Goal: Information Seeking & Learning: Learn about a topic

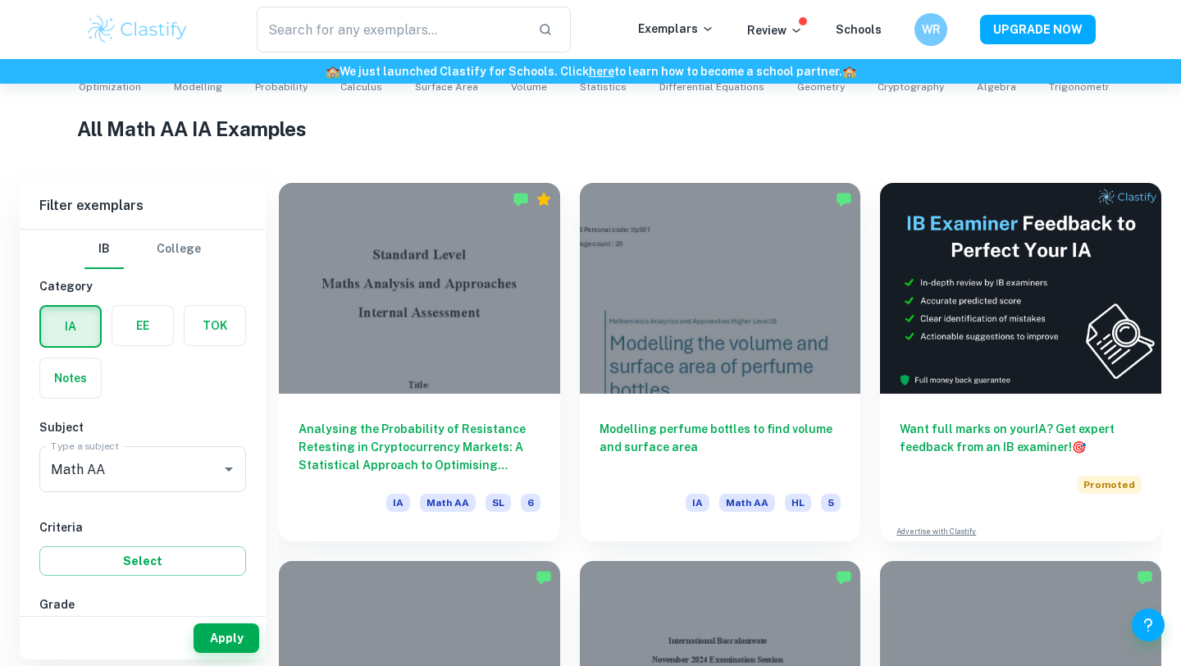
scroll to position [372, 0]
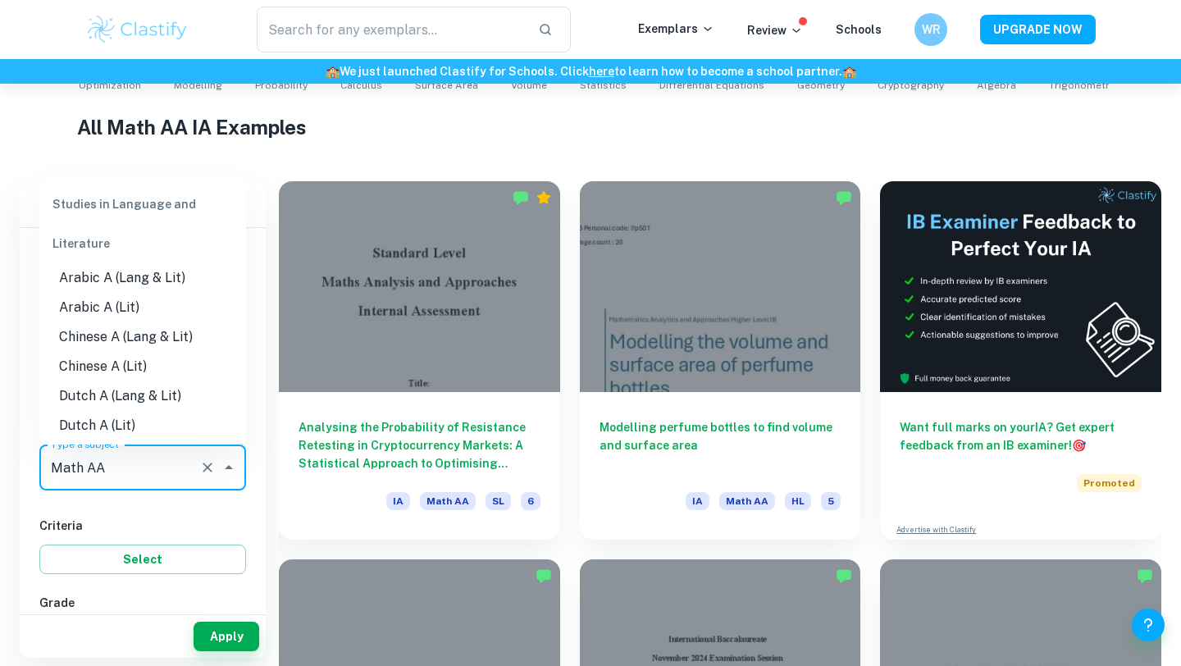
click at [182, 463] on input "Math AA" at bounding box center [120, 467] width 146 height 31
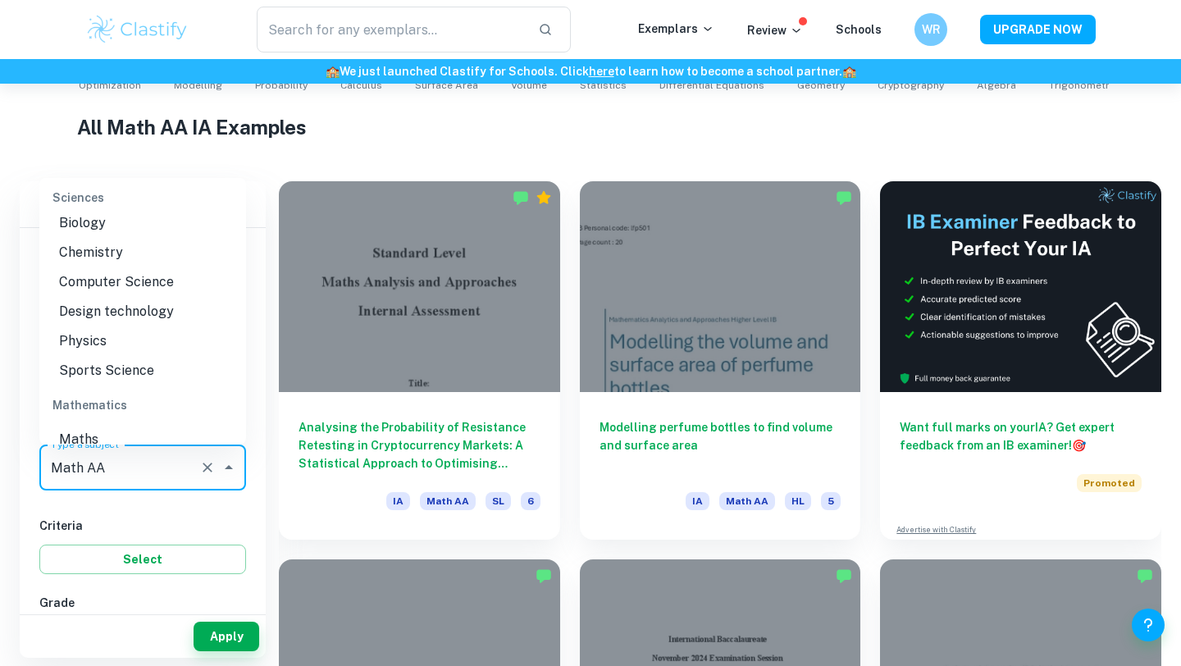
click at [150, 454] on li "Math AA" at bounding box center [142, 469] width 207 height 30
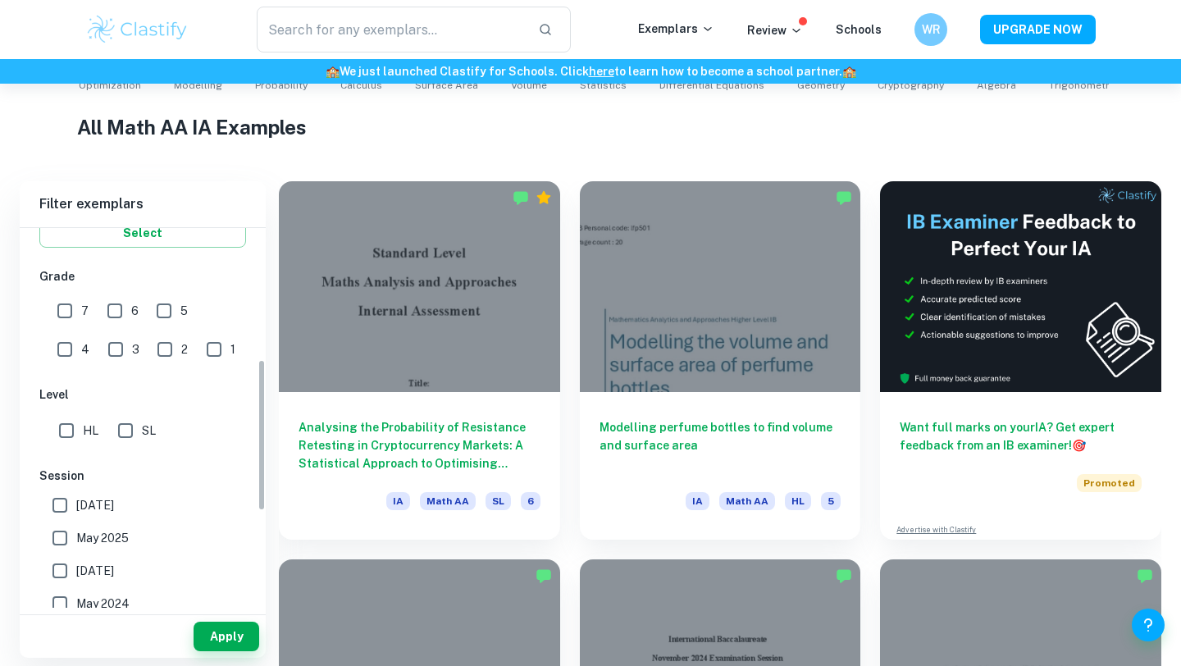
scroll to position [327, 0]
click at [66, 427] on input "HL" at bounding box center [66, 429] width 33 height 33
checkbox input "true"
click at [235, 626] on button "Apply" at bounding box center [227, 637] width 66 height 30
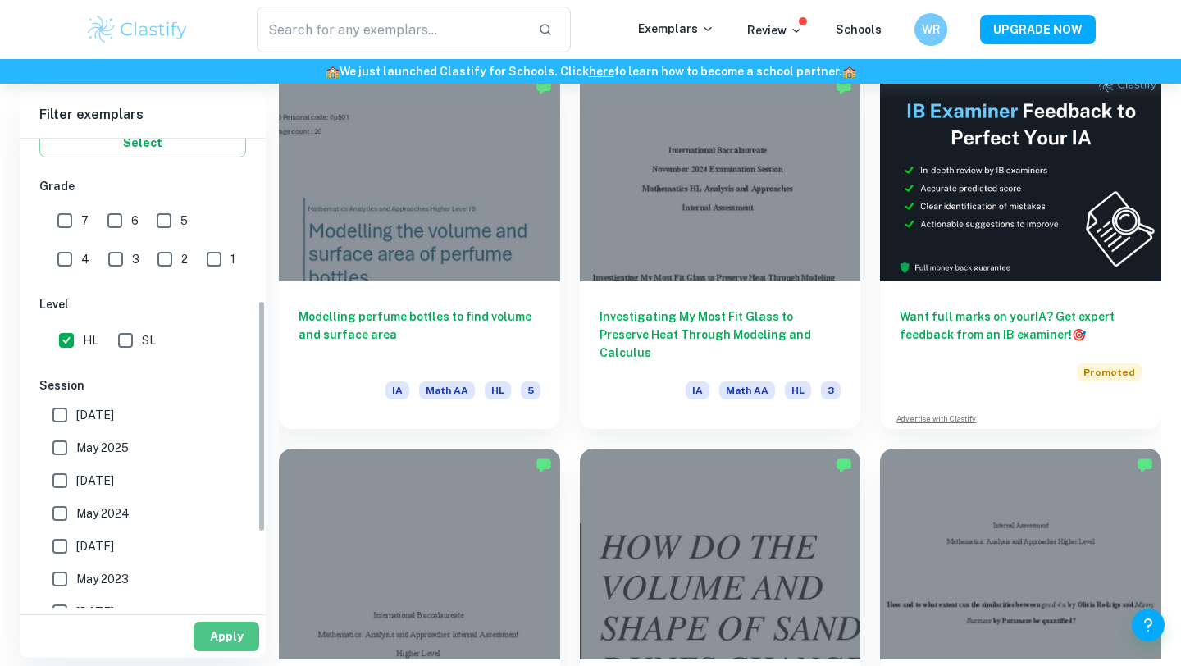
click at [226, 631] on button "Apply" at bounding box center [227, 637] width 66 height 30
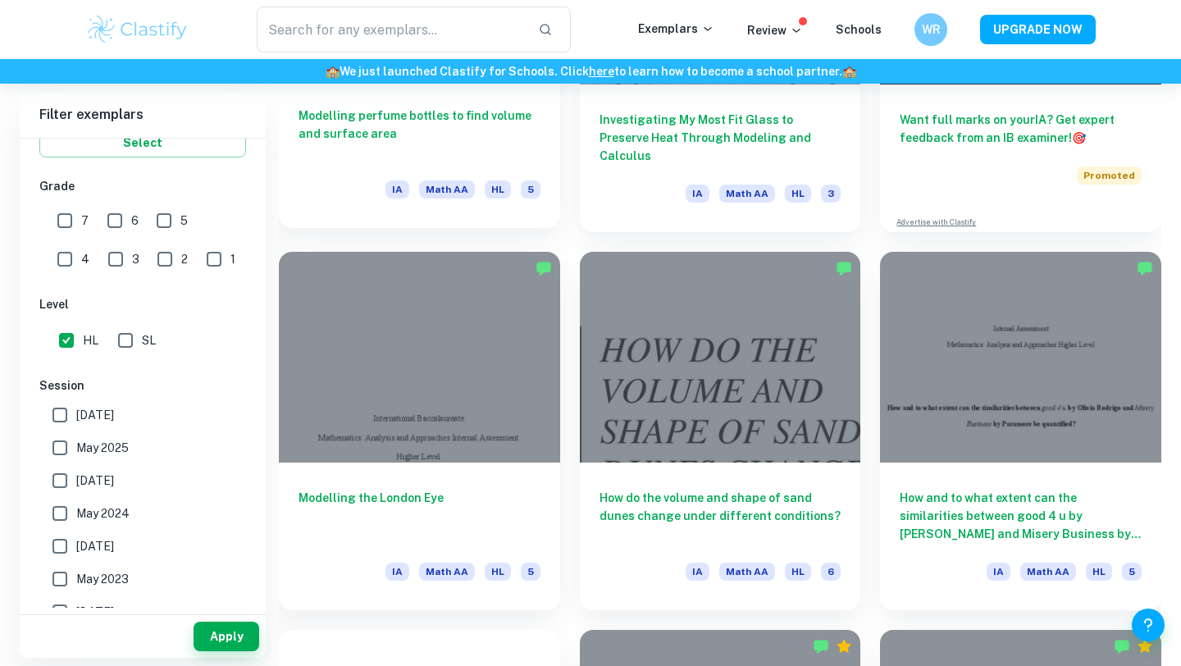
scroll to position [678, 0]
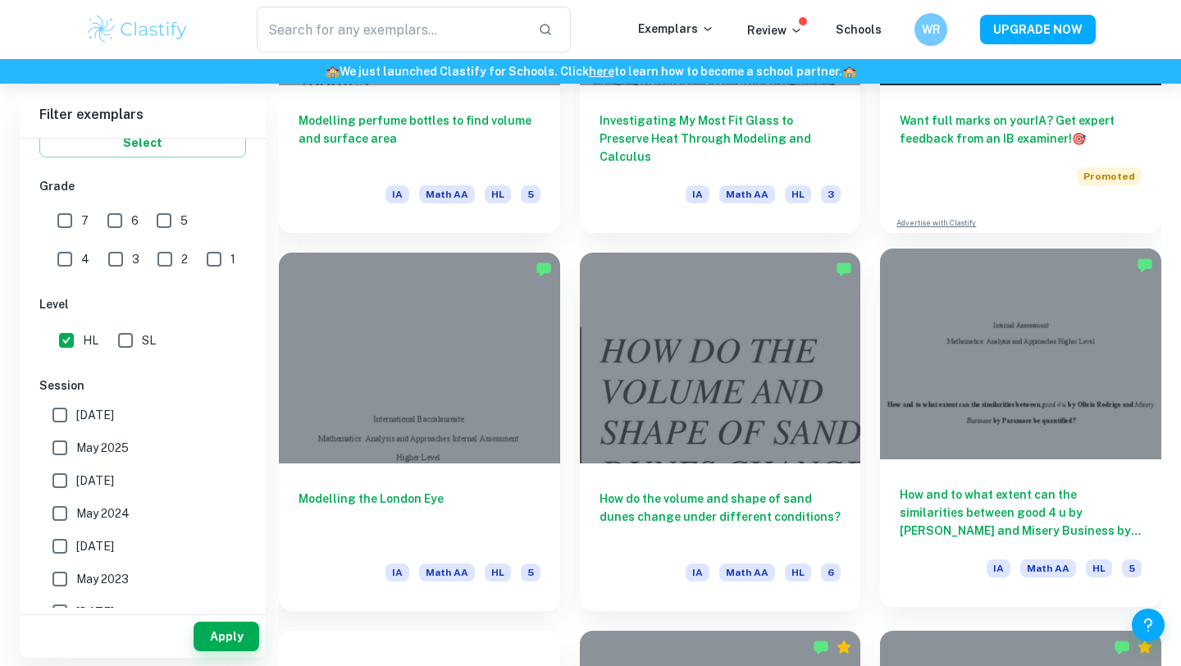
click at [1077, 371] on div at bounding box center [1020, 354] width 281 height 211
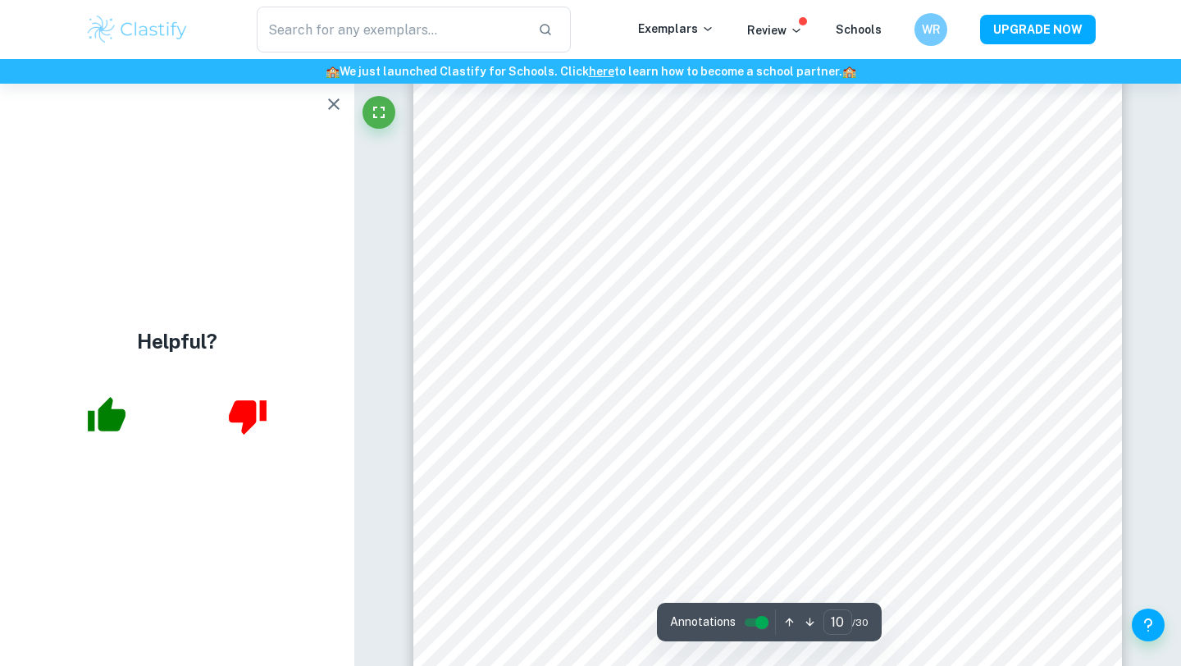
scroll to position [8721, 0]
type input "3"
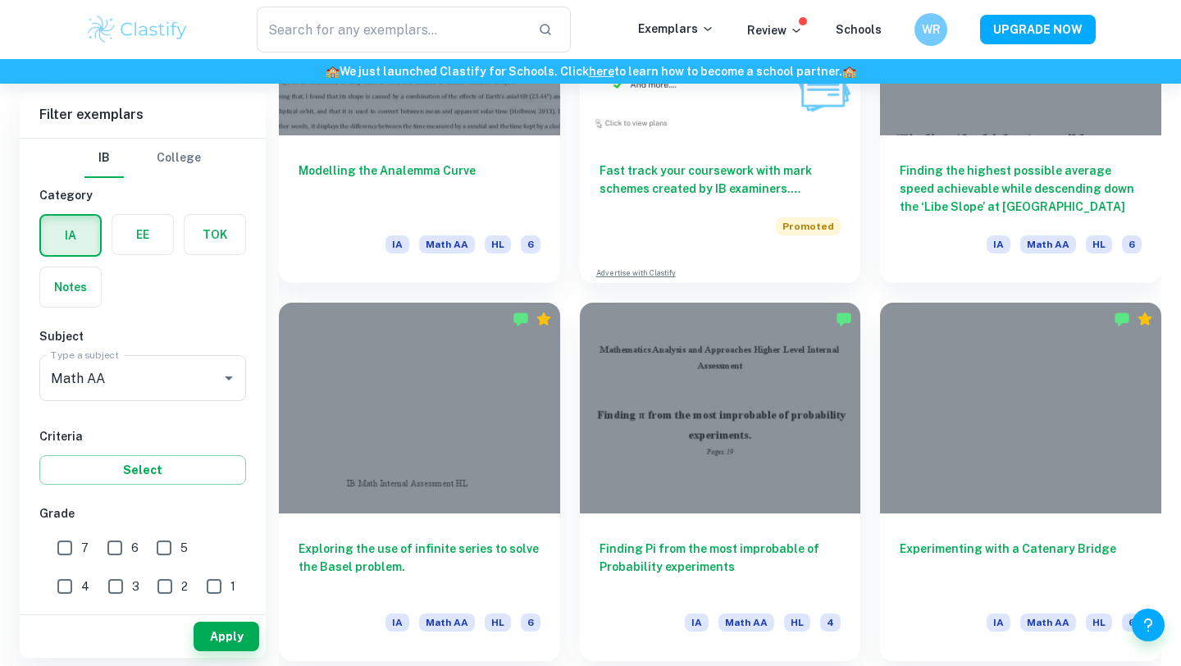
scroll to position [9326, 0]
